Goal: Communication & Community: Answer question/provide support

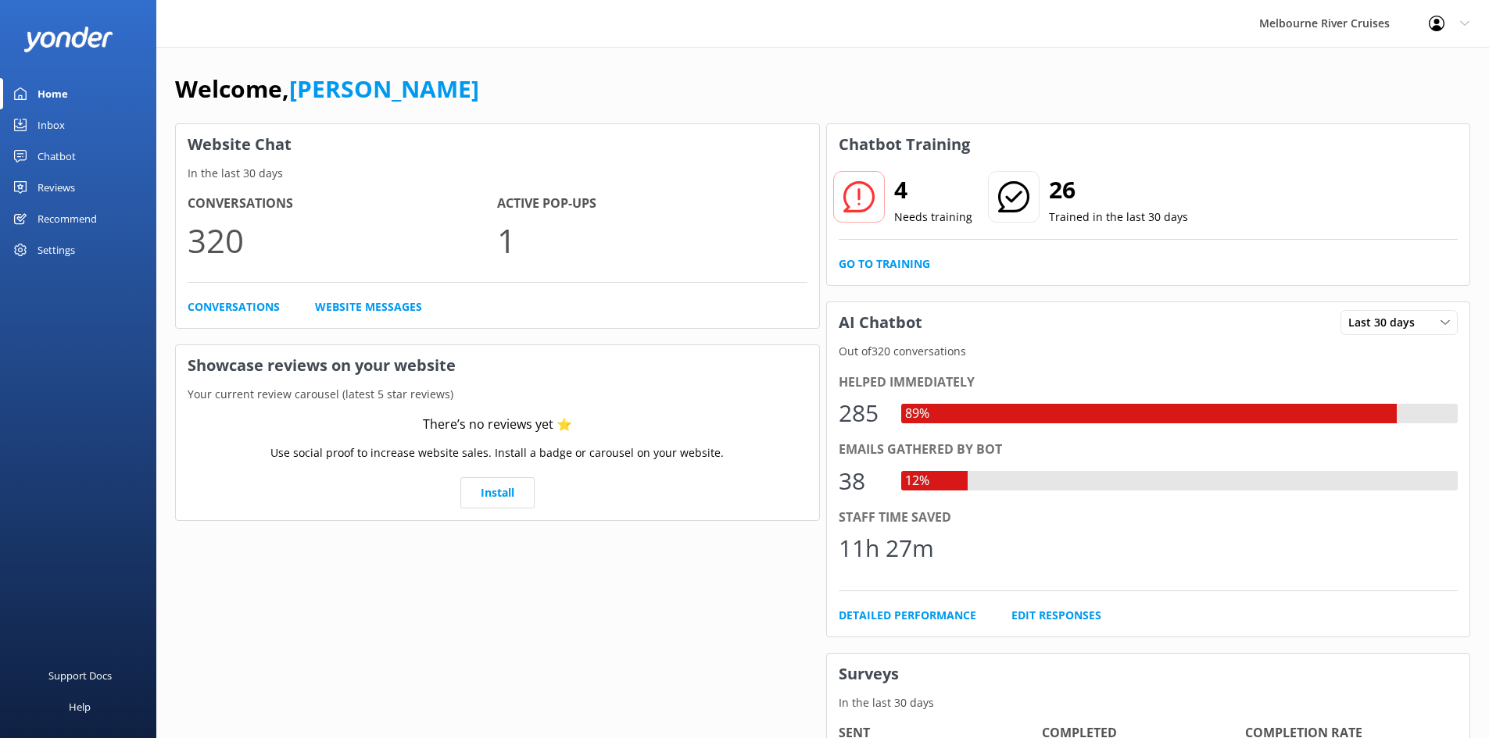
click at [84, 120] on link "Inbox" at bounding box center [78, 124] width 156 height 31
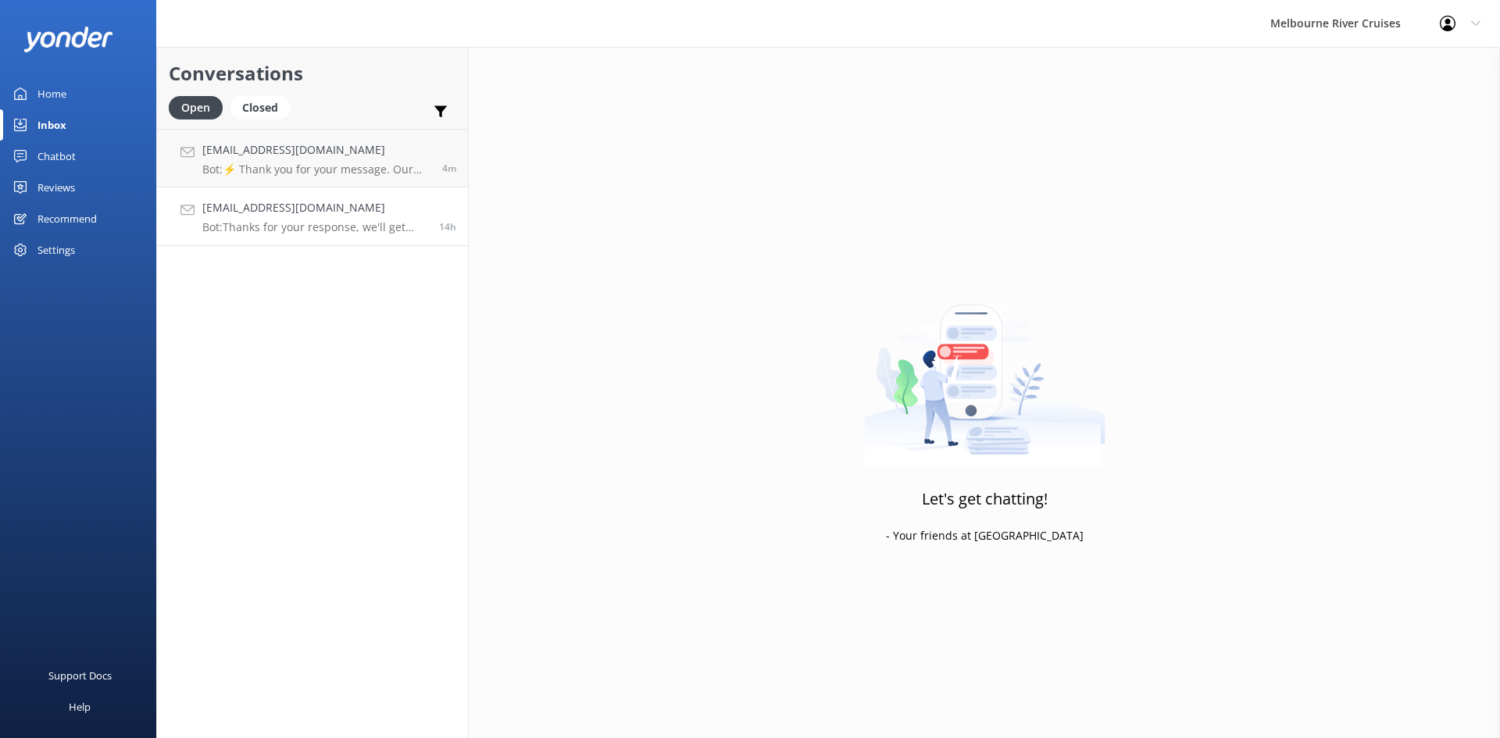
click at [302, 214] on h4 "[EMAIL_ADDRESS][DOMAIN_NAME]" at bounding box center [314, 207] width 225 height 17
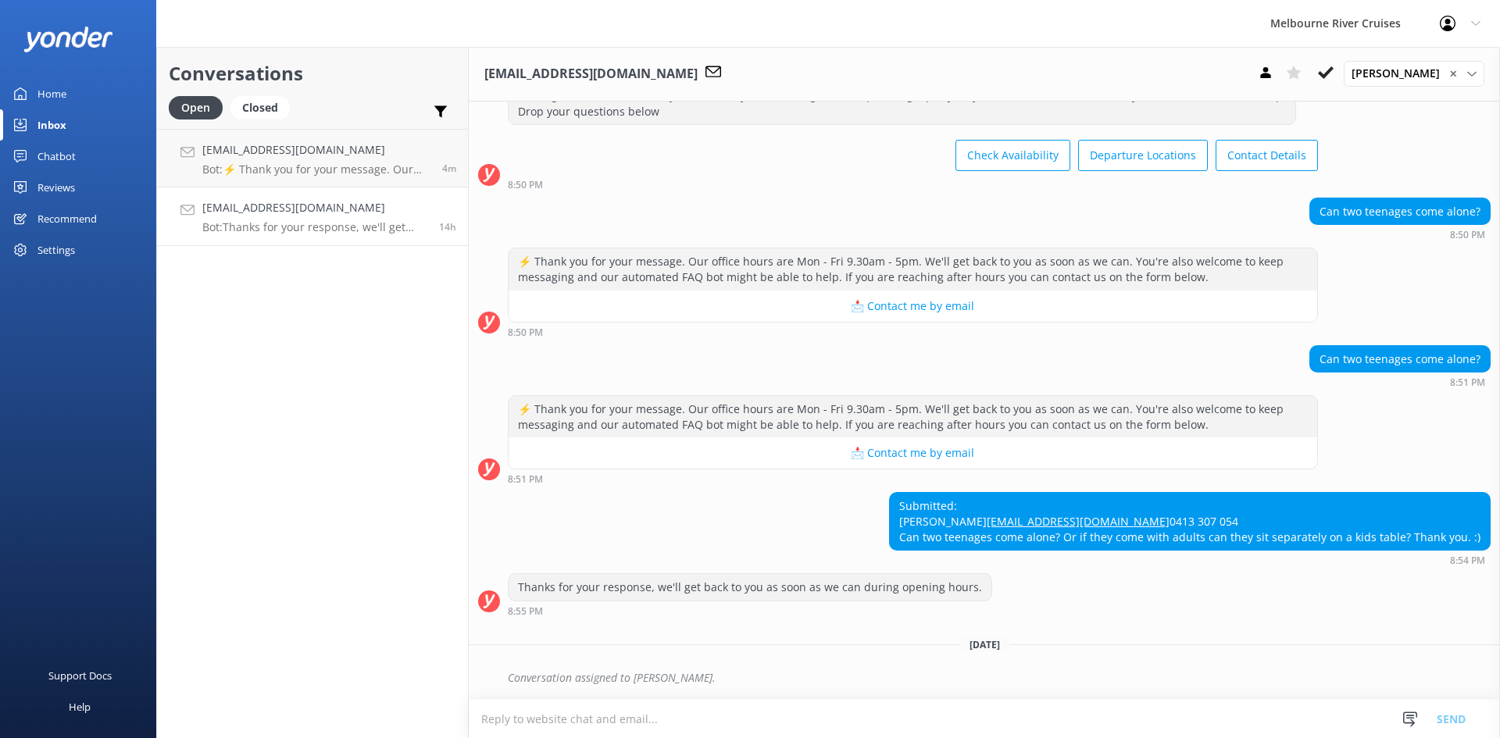
scroll to position [106, 0]
click at [785, 713] on textarea at bounding box center [985, 719] width 1032 height 38
click at [631, 723] on textarea at bounding box center [985, 719] width 1032 height 38
click at [737, 723] on textarea at bounding box center [985, 719] width 1032 height 38
paste textarea "Hi [PERSON_NAME], Thank you for reaching to [GEOGRAPHIC_DATA]. Could you please…"
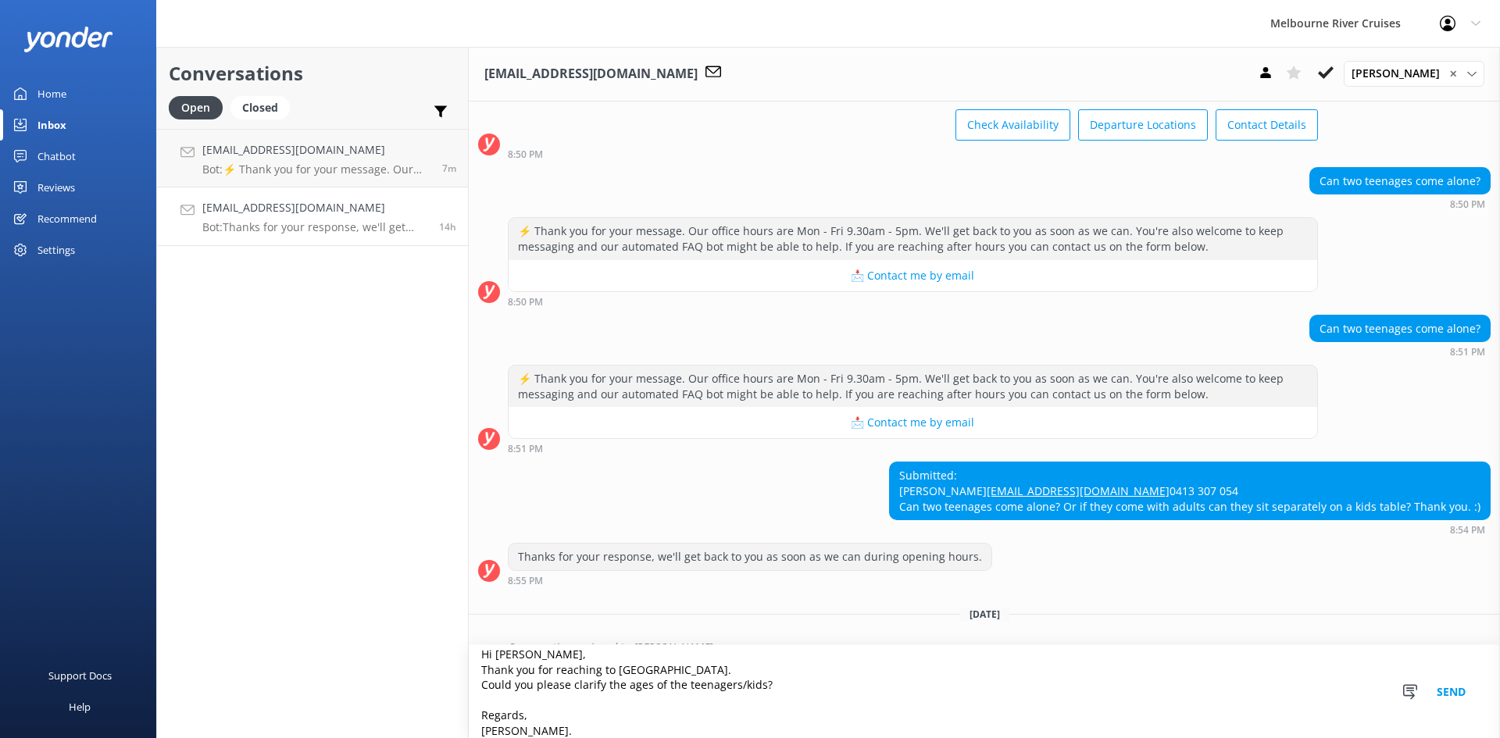
scroll to position [161, 0]
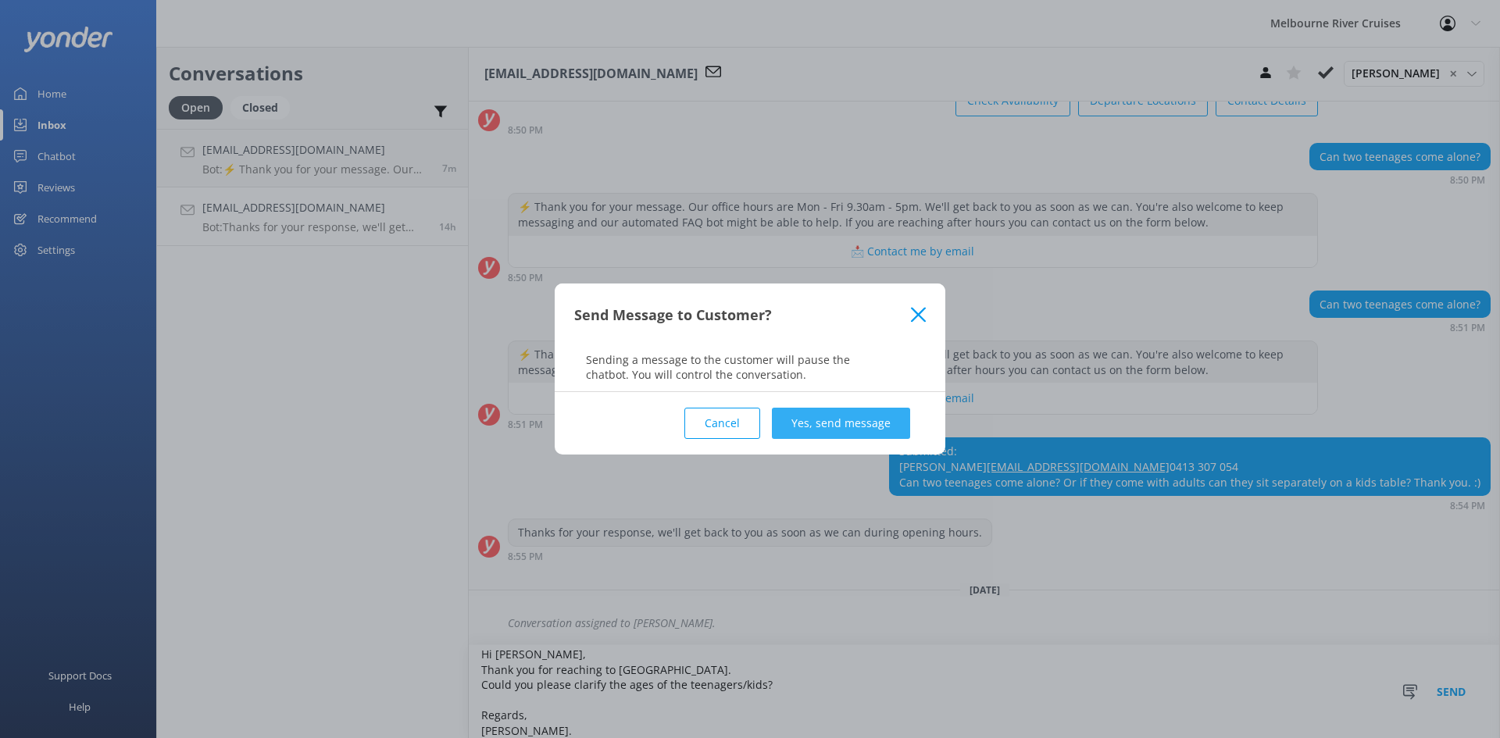
type textarea "Hi [PERSON_NAME], Thank you for reaching to [GEOGRAPHIC_DATA]. Could you please…"
click at [864, 420] on button "Yes, send message" at bounding box center [841, 423] width 138 height 31
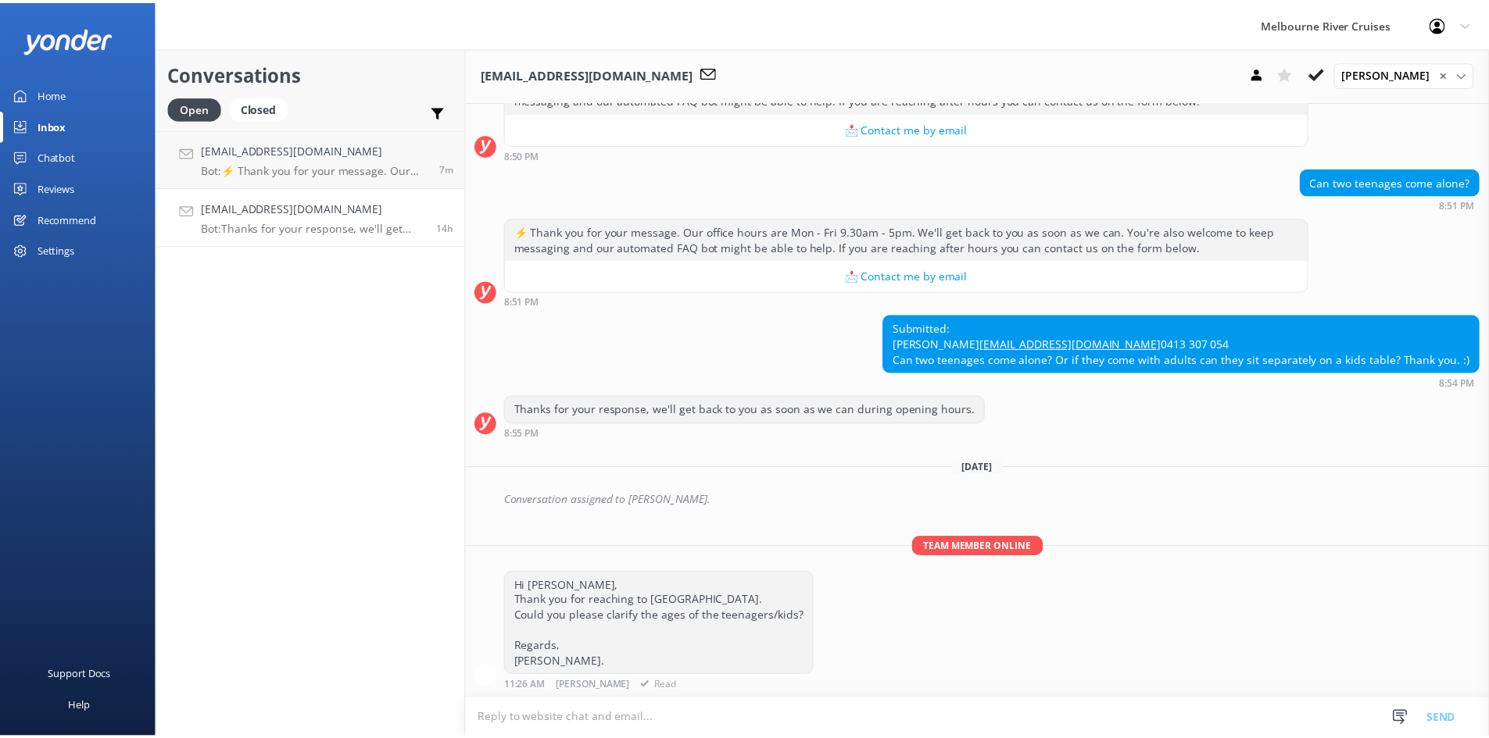
scroll to position [285, 0]
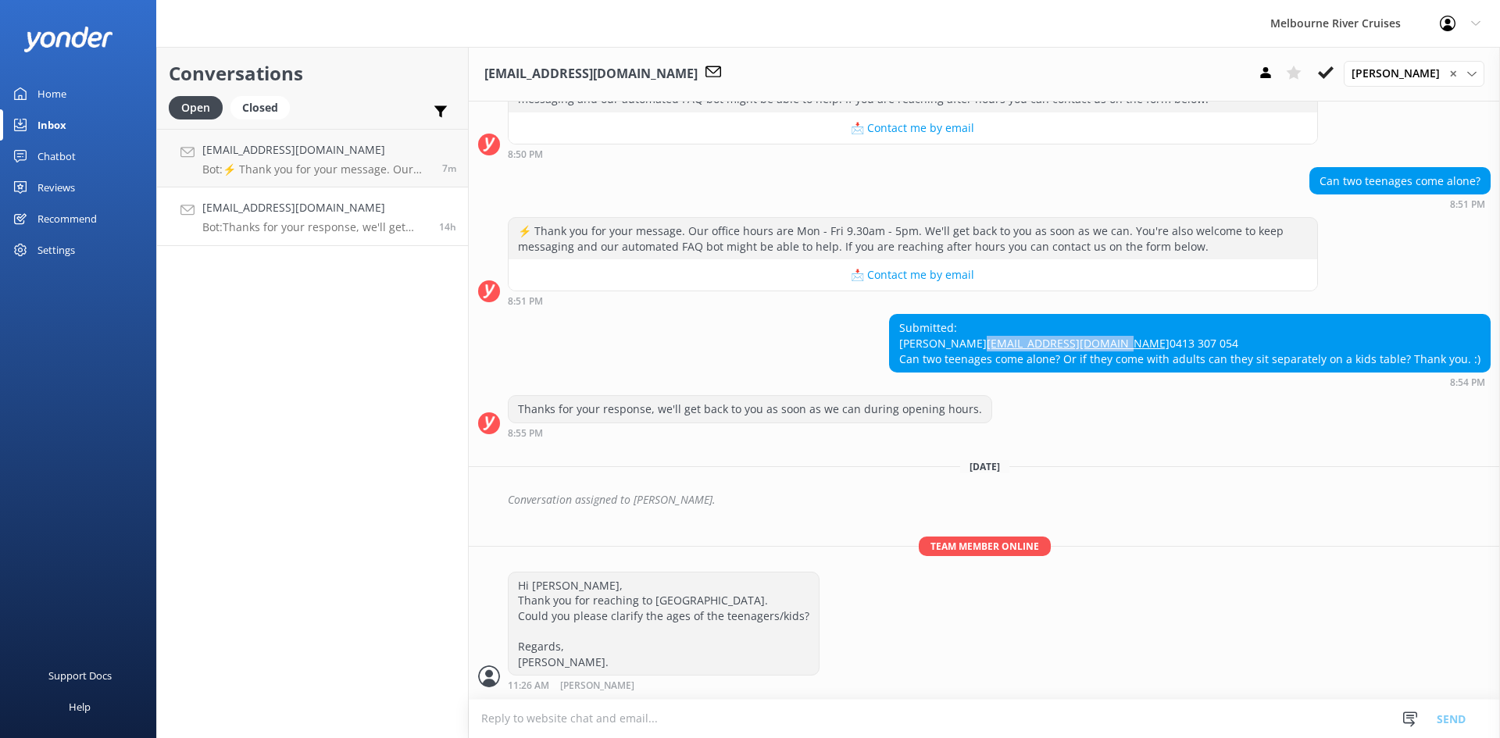
drag, startPoint x: 1064, startPoint y: 328, endPoint x: 892, endPoint y: 330, distance: 172.7
click at [892, 330] on div "Submitted: Kate [EMAIL_ADDRESS][DOMAIN_NAME] 0413 307 054 Can two teenages come…" at bounding box center [985, 350] width 1032 height 73
copy link "[EMAIL_ADDRESS][DOMAIN_NAME]"
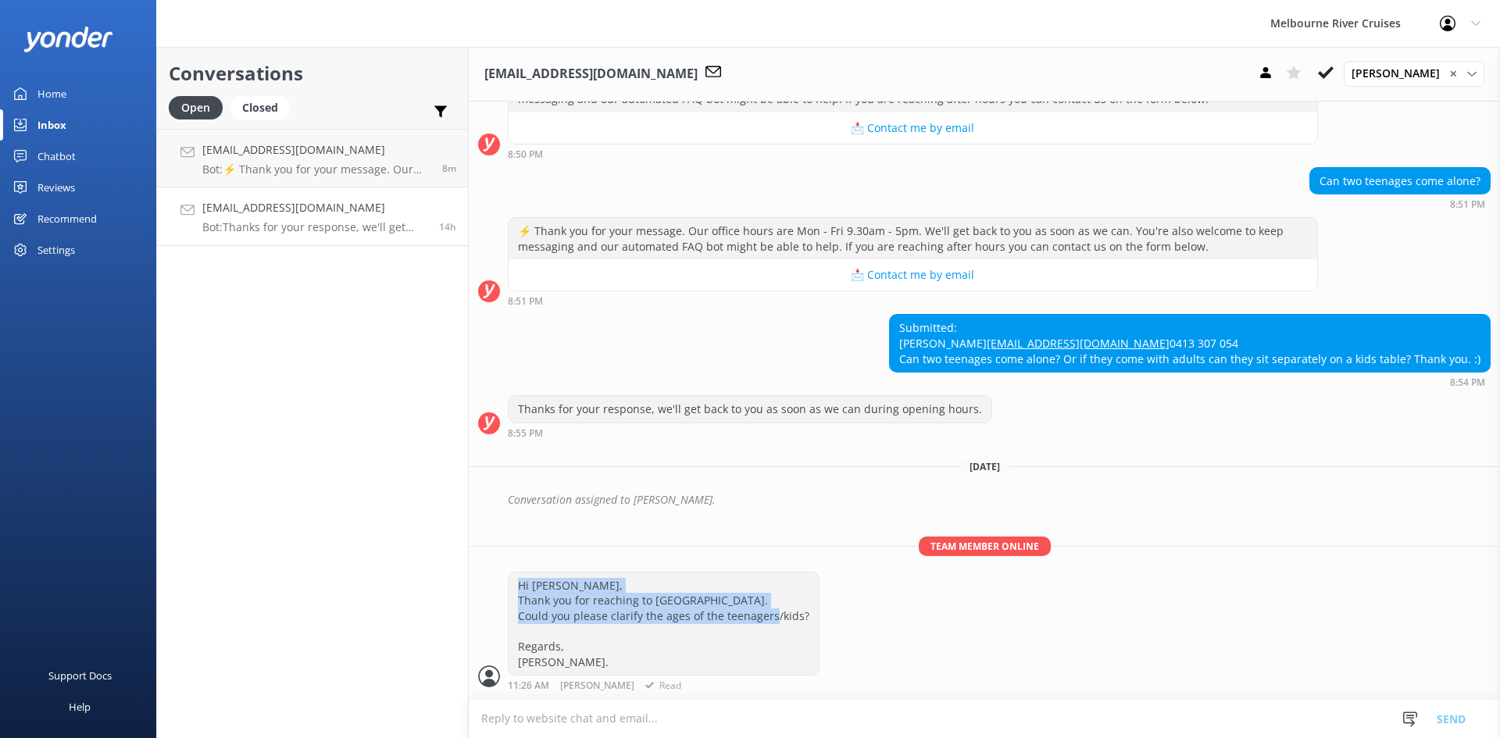
drag, startPoint x: 517, startPoint y: 584, endPoint x: 630, endPoint y: 663, distance: 137.9
click at [624, 663] on div "Hi [PERSON_NAME], Thank you for reaching to [GEOGRAPHIC_DATA]. Could you please…" at bounding box center [664, 624] width 310 height 103
copy div "Hi [PERSON_NAME], Thank you for reaching to [GEOGRAPHIC_DATA]. Could you please…"
click at [1340, 73] on button at bounding box center [1326, 72] width 28 height 23
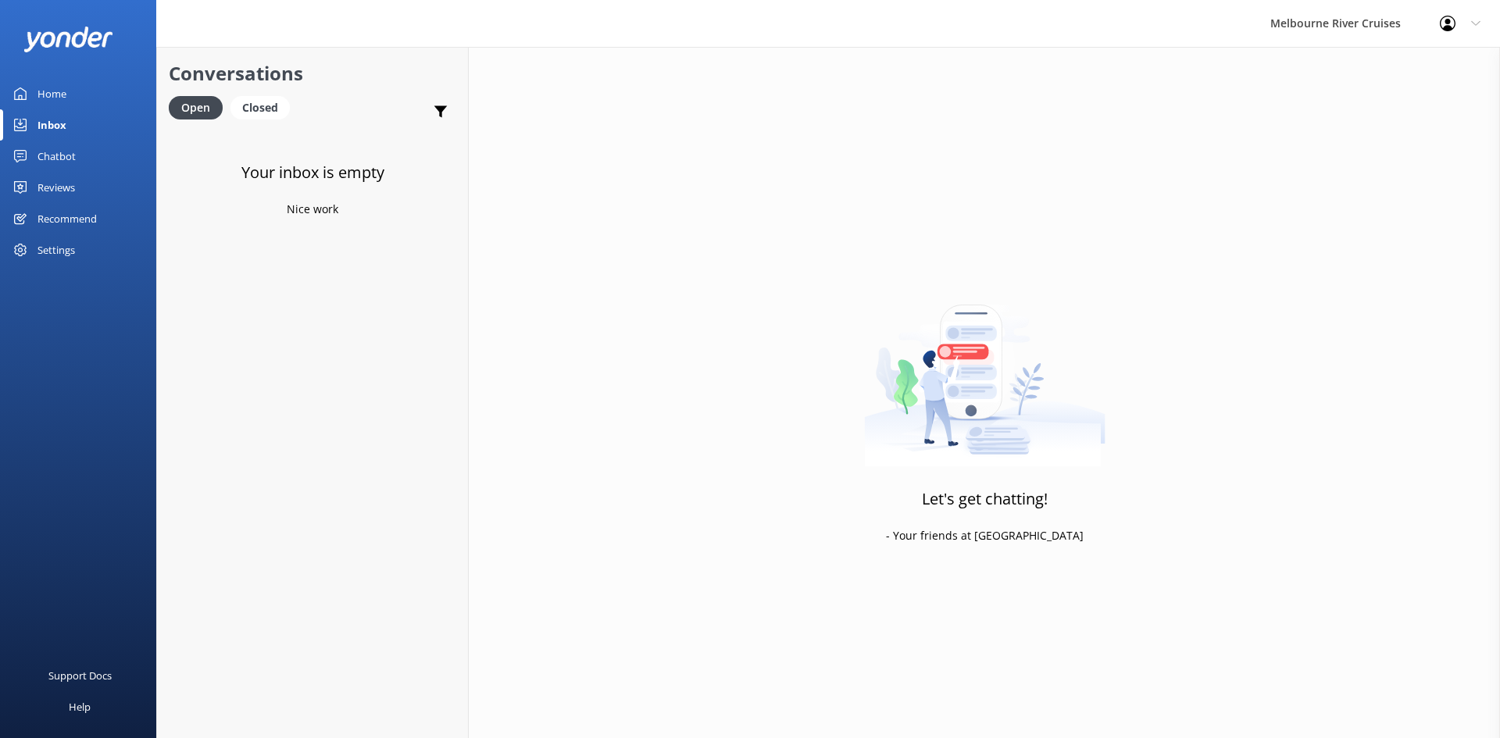
click at [50, 95] on div "Home" at bounding box center [52, 93] width 29 height 31
